Goal: Information Seeking & Learning: Find specific fact

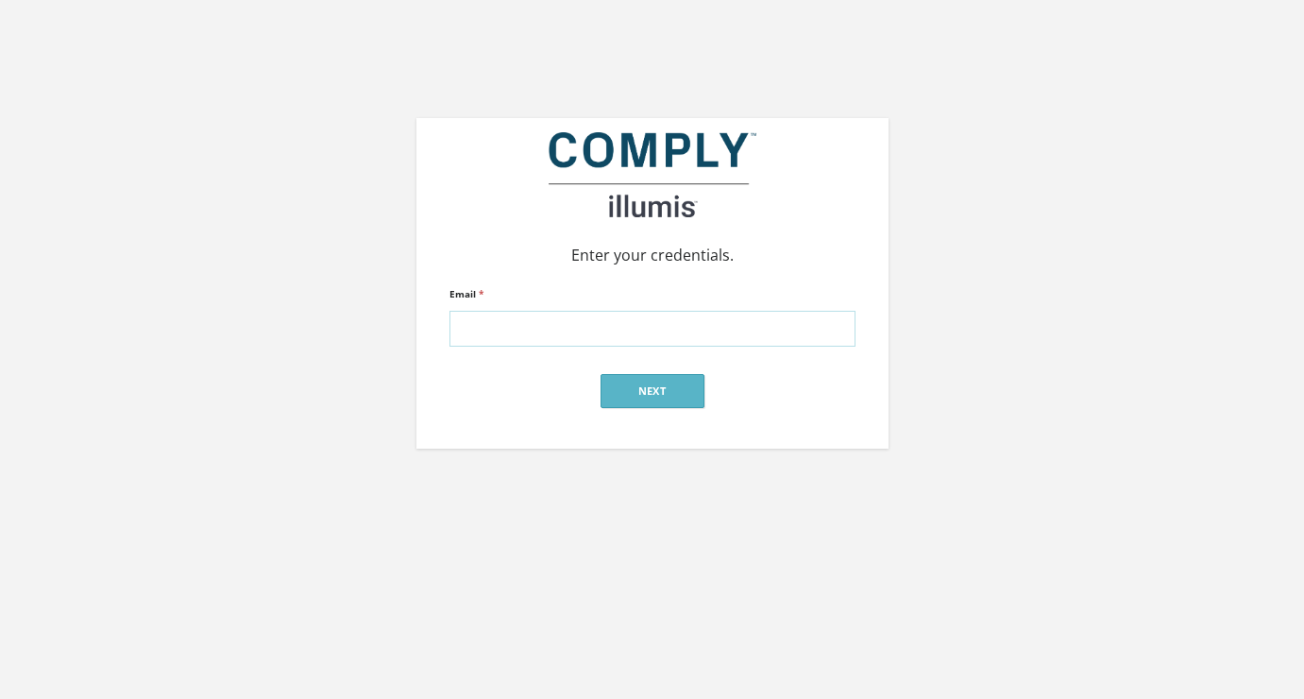
type input "[PERSON_NAME][EMAIL_ADDRESS][DOMAIN_NAME]"
click input "submit" at bounding box center [0, 0] width 0 height 0
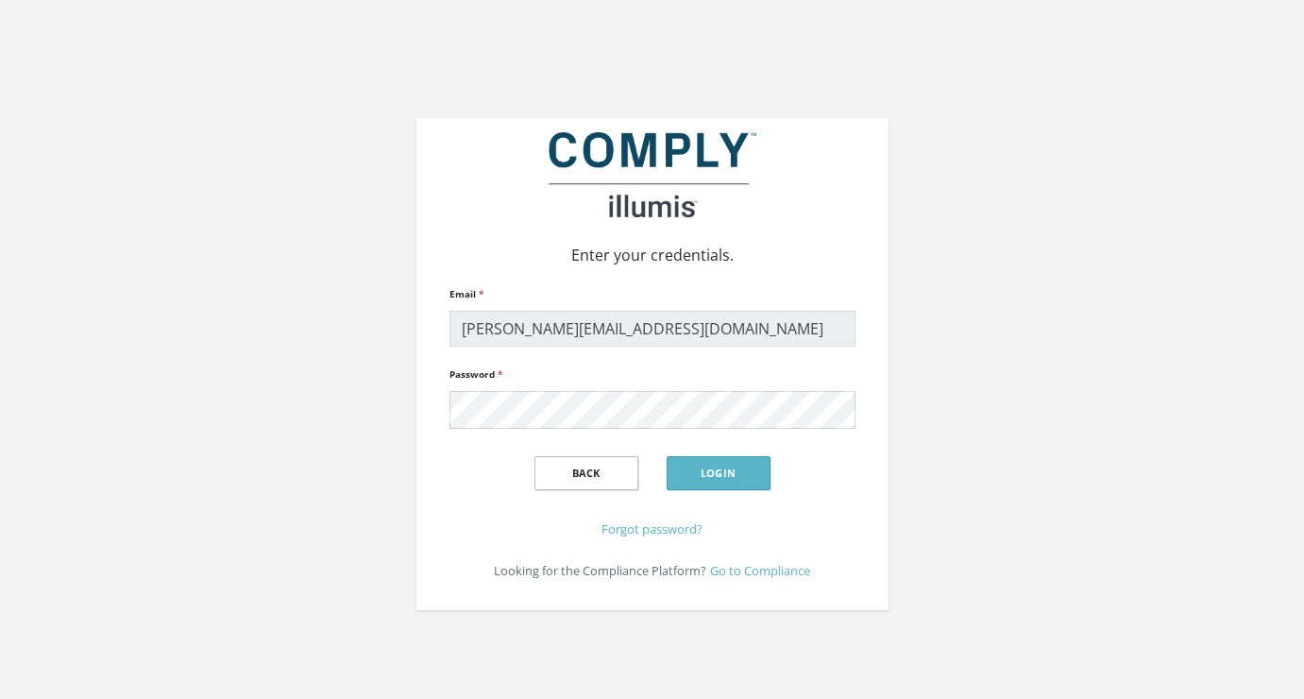
click input "submit" at bounding box center [0, 0] width 0 height 0
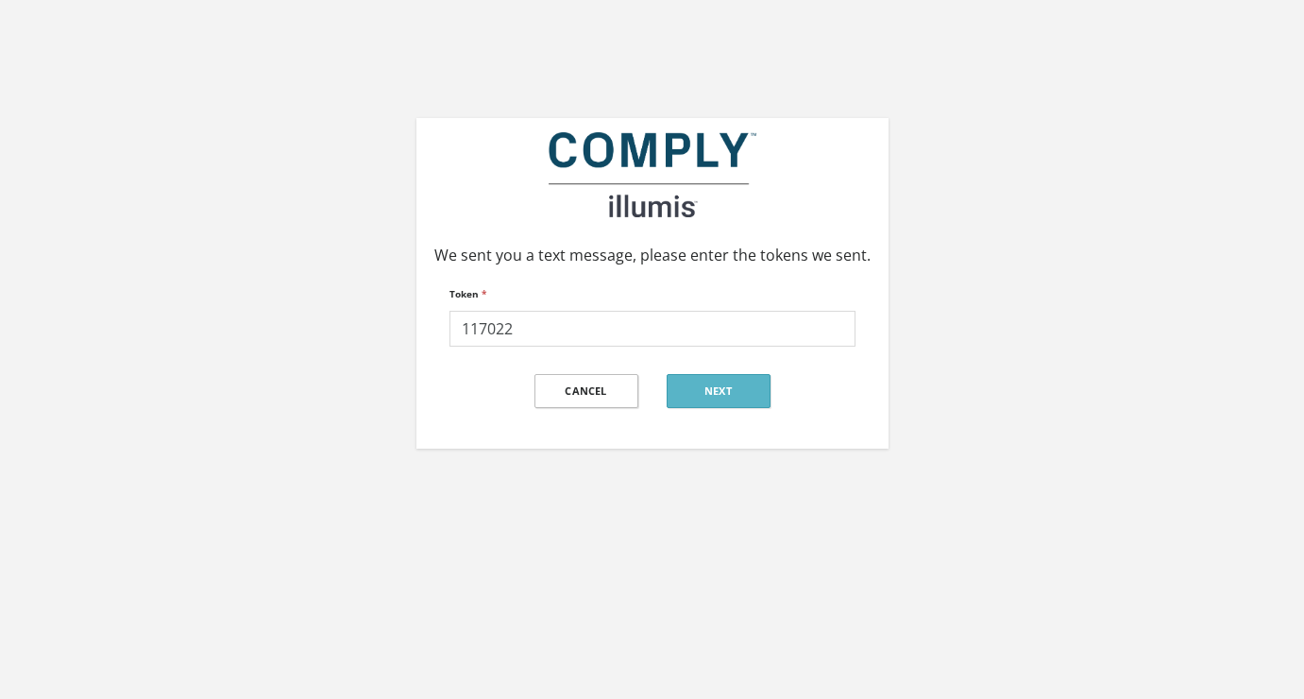
type input "117022"
click input "submit" at bounding box center [0, 0] width 0 height 0
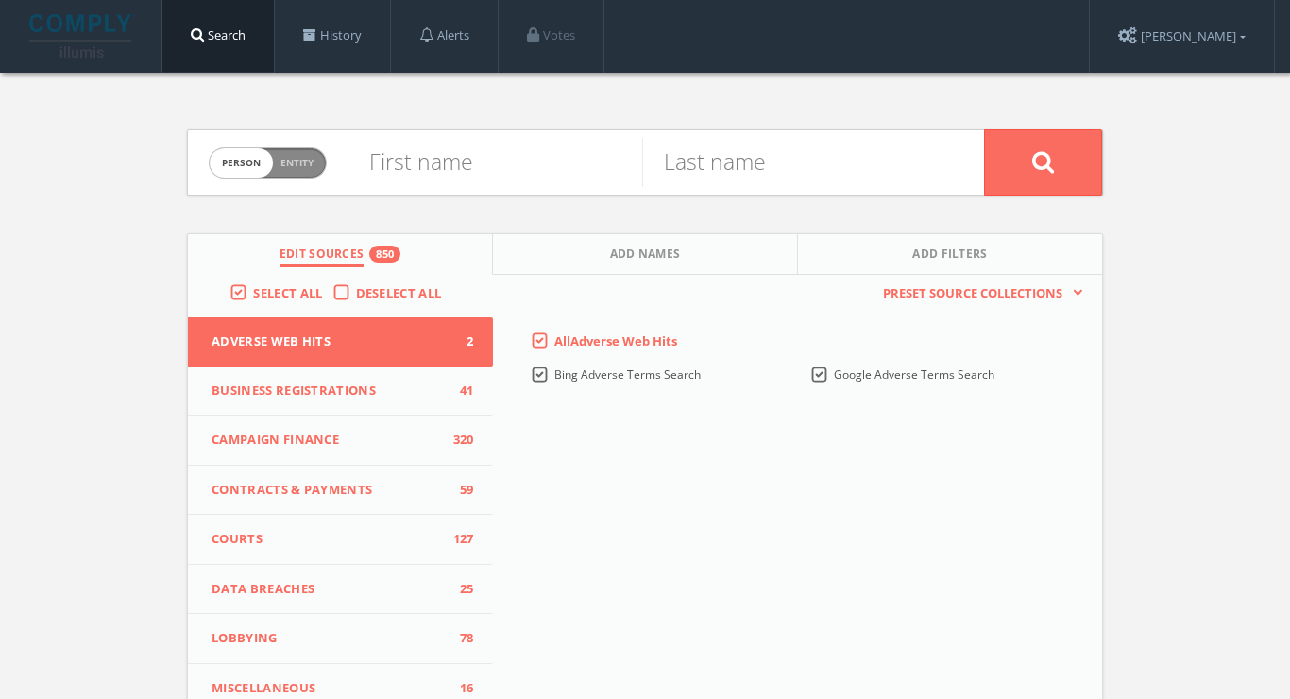
click at [527, 133] on div "First name" at bounding box center [495, 162] width 295 height 64
click at [515, 156] on input "text" at bounding box center [495, 162] width 295 height 49
type input "jennifer"
type input "lahl"
click at [1043, 161] on button at bounding box center [1043, 162] width 118 height 66
